Goal: Transaction & Acquisition: Purchase product/service

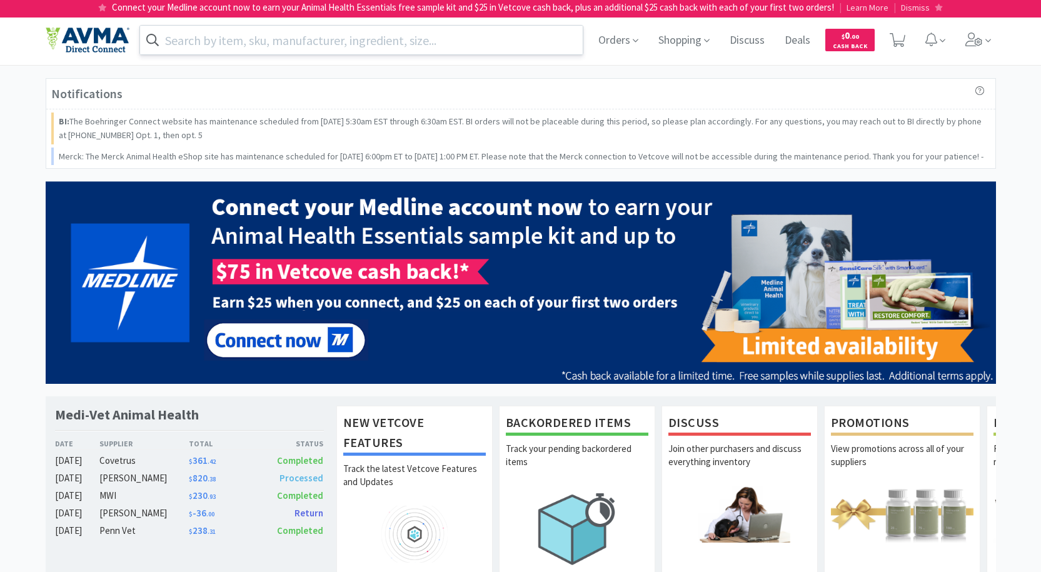
click at [363, 51] on input "text" at bounding box center [361, 40] width 443 height 29
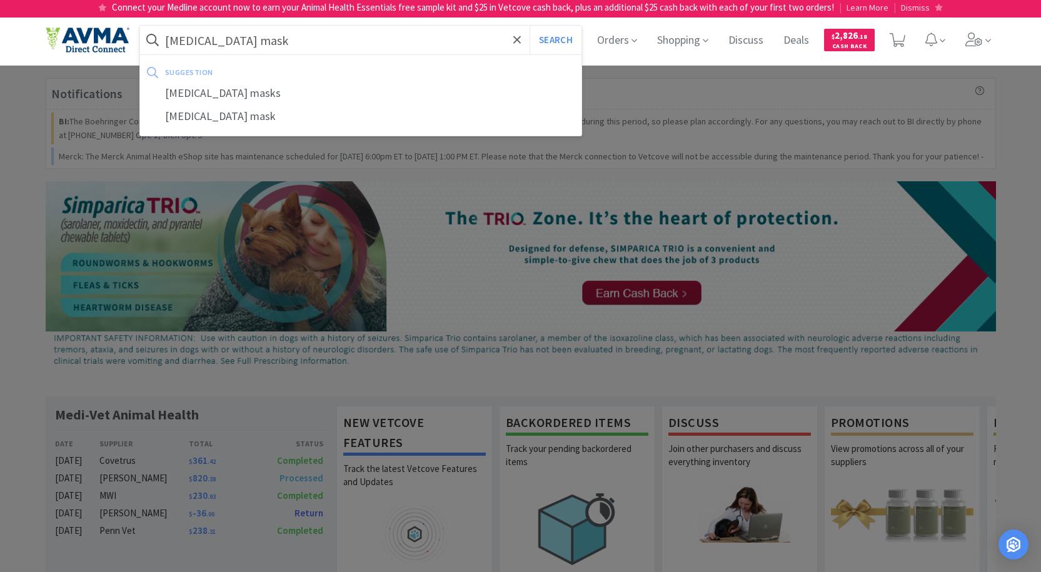
type input "[MEDICAL_DATA] mask"
click at [530, 26] on button "Search" at bounding box center [556, 40] width 52 height 29
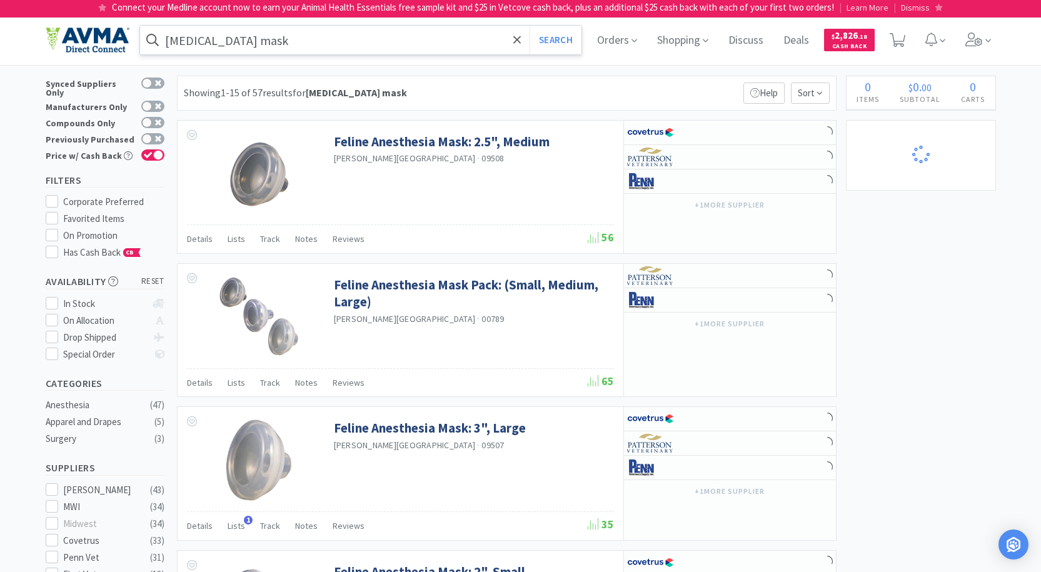
select select "3"
select select "2"
select select "1"
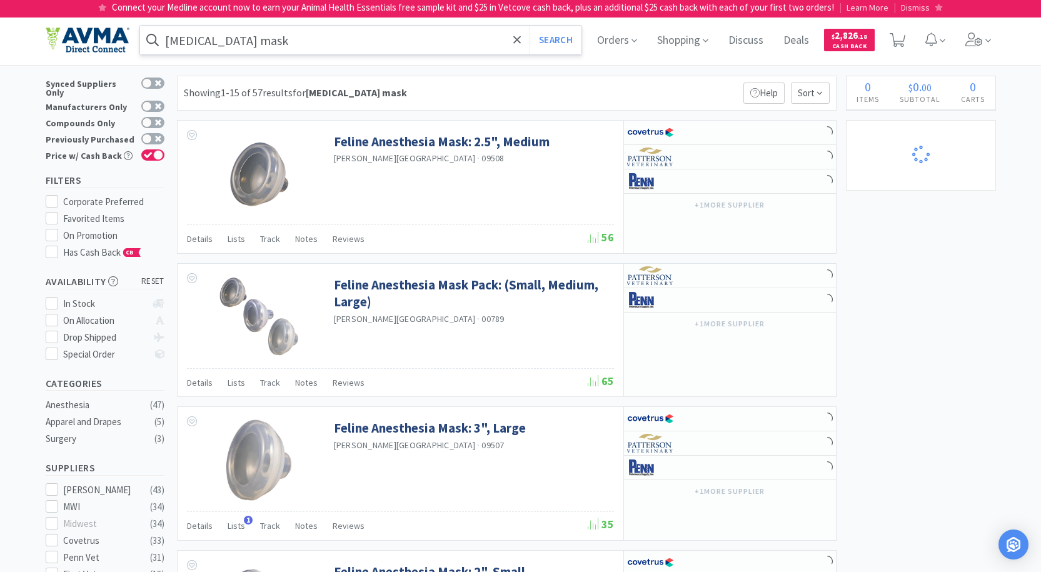
select select "1"
select select "2"
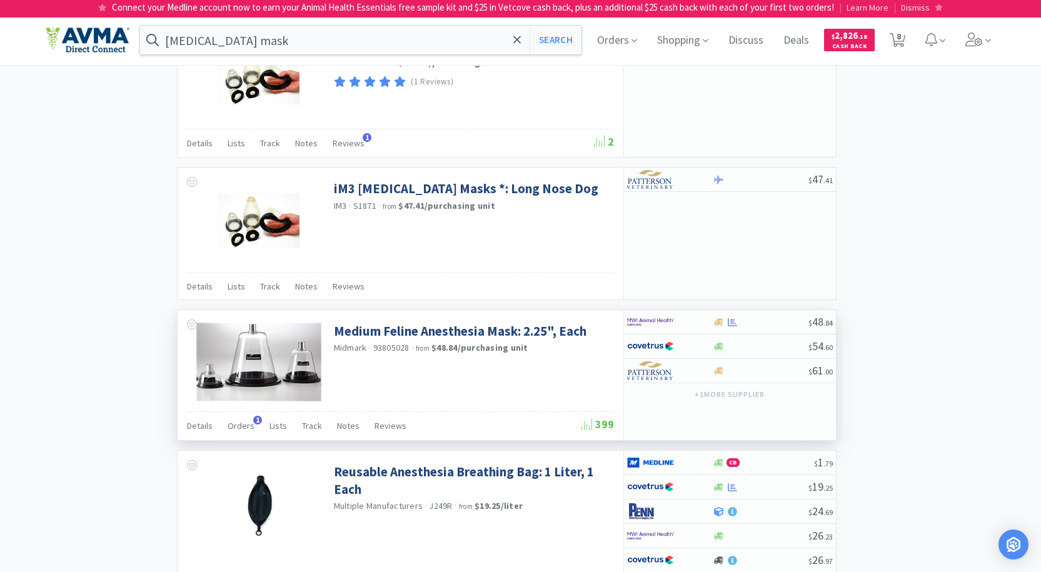
scroll to position [933, 0]
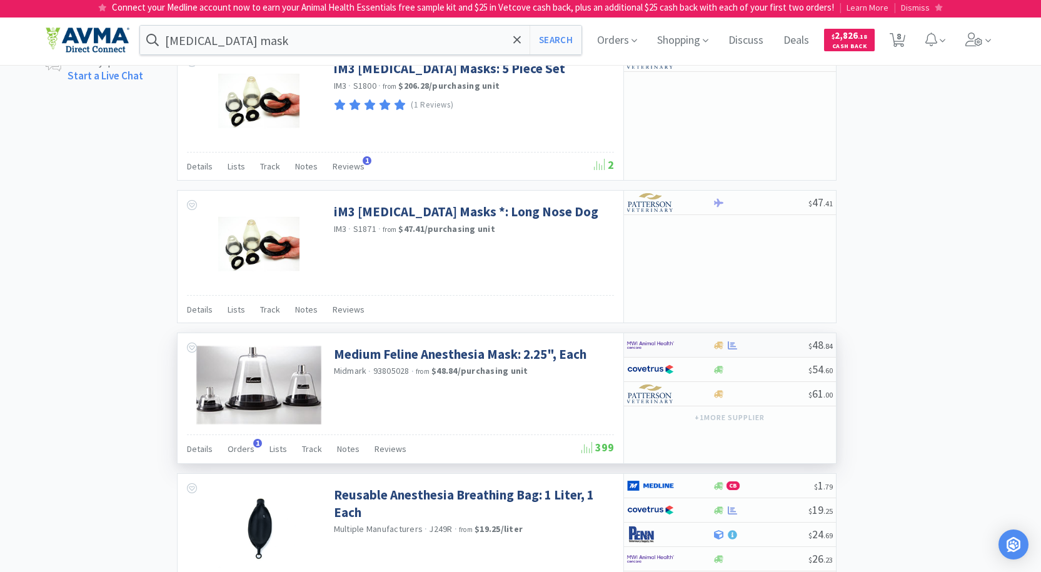
click at [668, 338] on img at bounding box center [650, 345] width 47 height 19
select select "1"
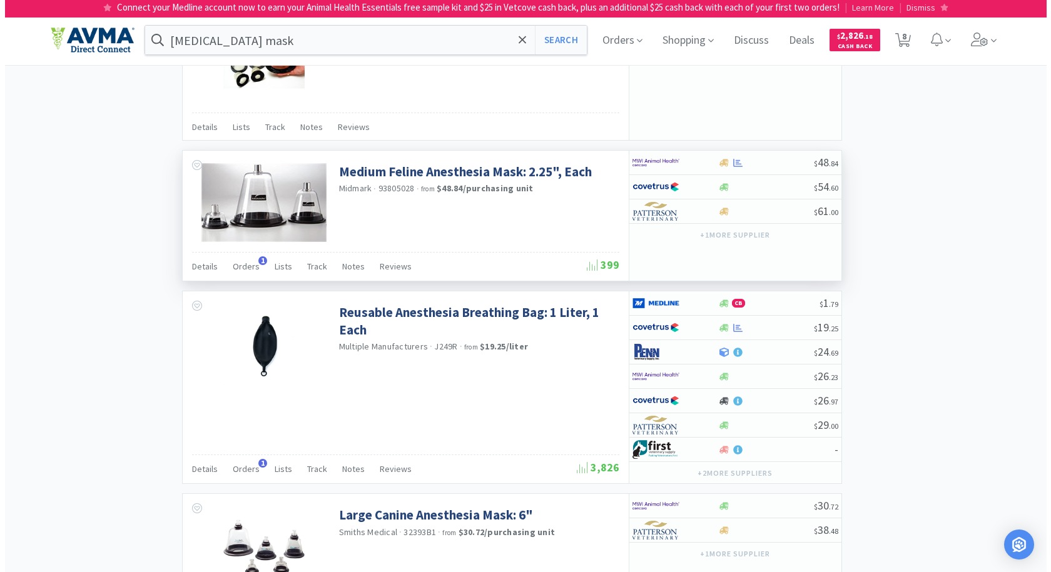
scroll to position [1058, 0]
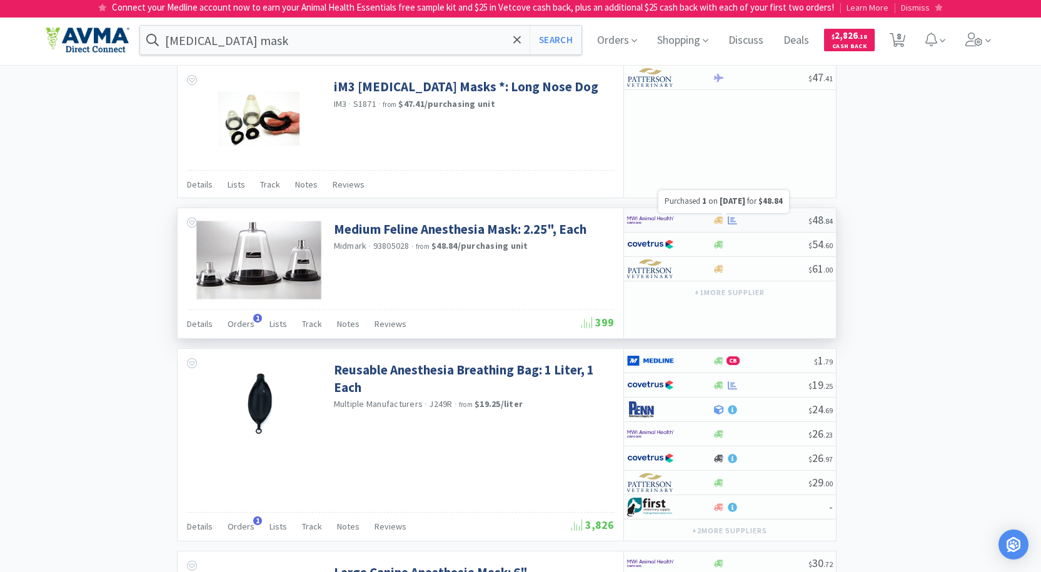
click at [732, 218] on icon at bounding box center [732, 220] width 9 height 8
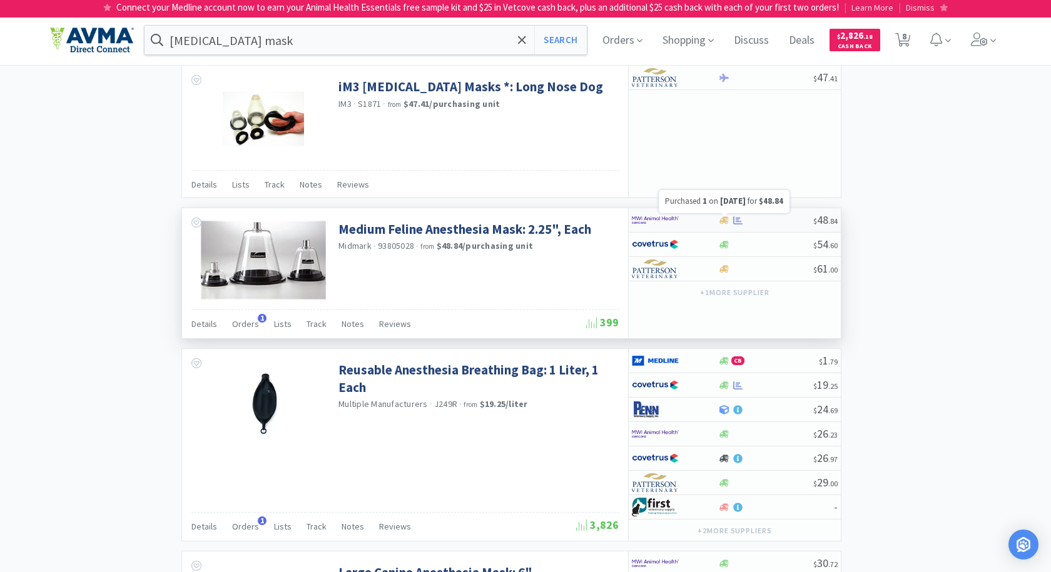
select select "1"
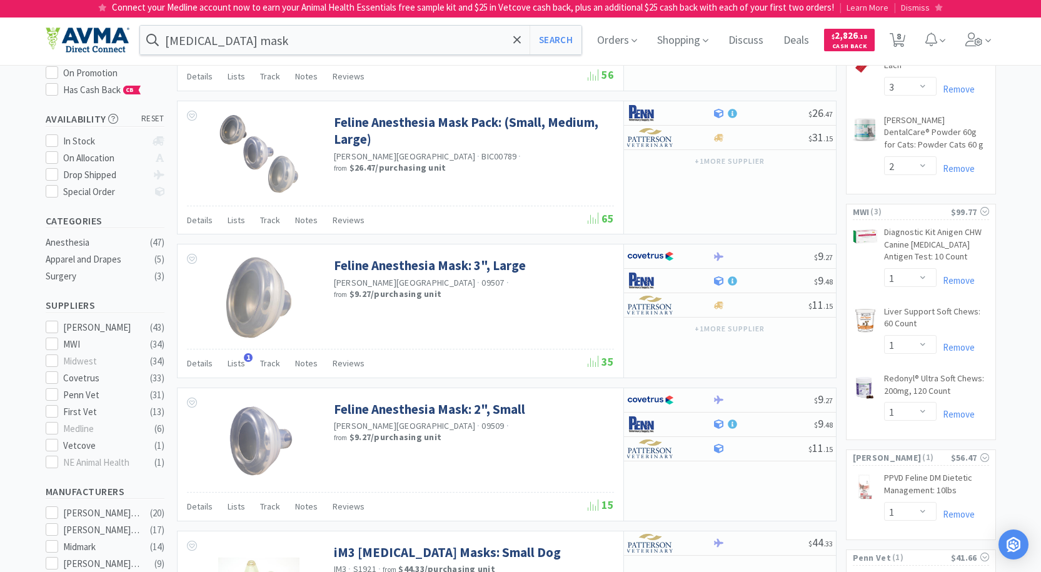
scroll to position [0, 0]
